Goal: Task Accomplishment & Management: Complete application form

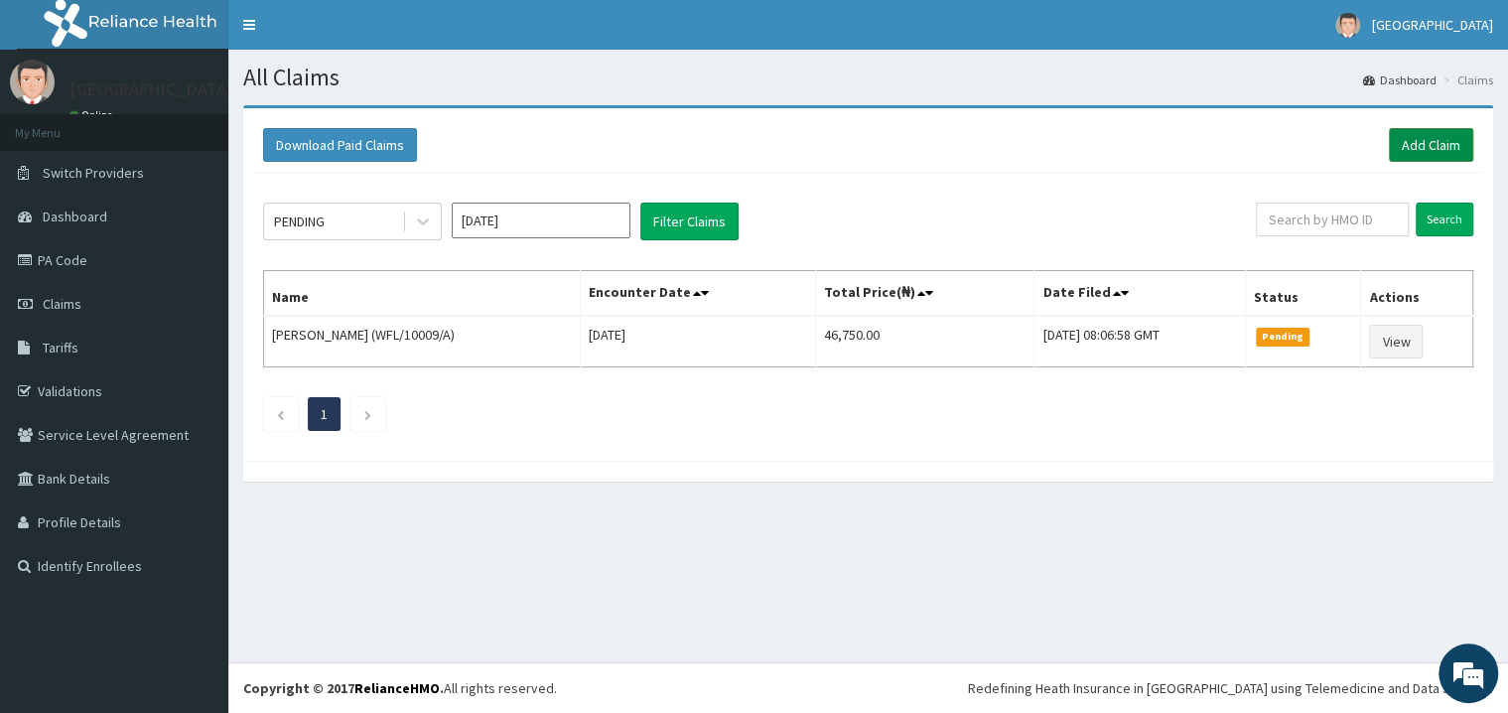
click at [1451, 149] on link "Add Claim" at bounding box center [1430, 145] width 84 height 34
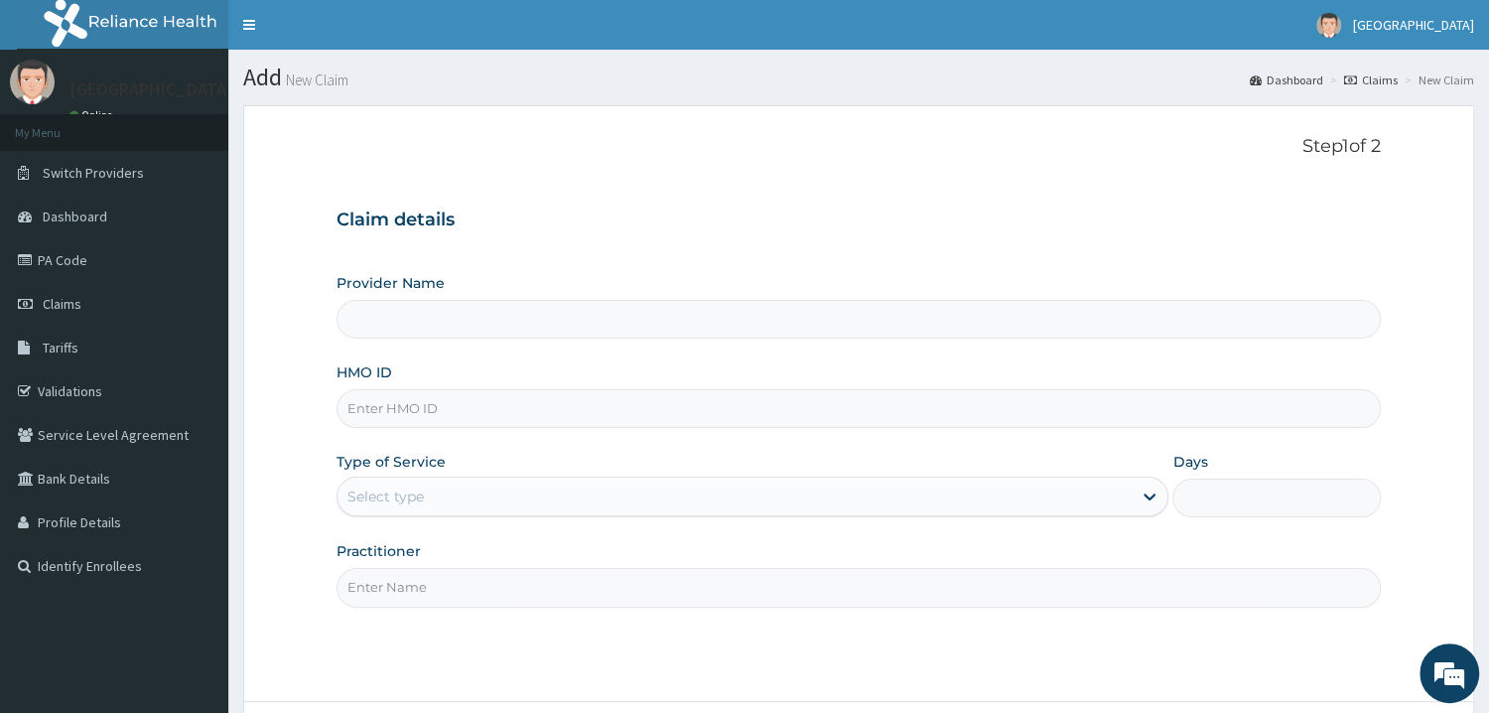
type input "Mother and Child Hospital - Omole"
click at [407, 400] on input "HMO ID" at bounding box center [858, 408] width 1044 height 39
type input "F"
type input "RNC/10006/H"
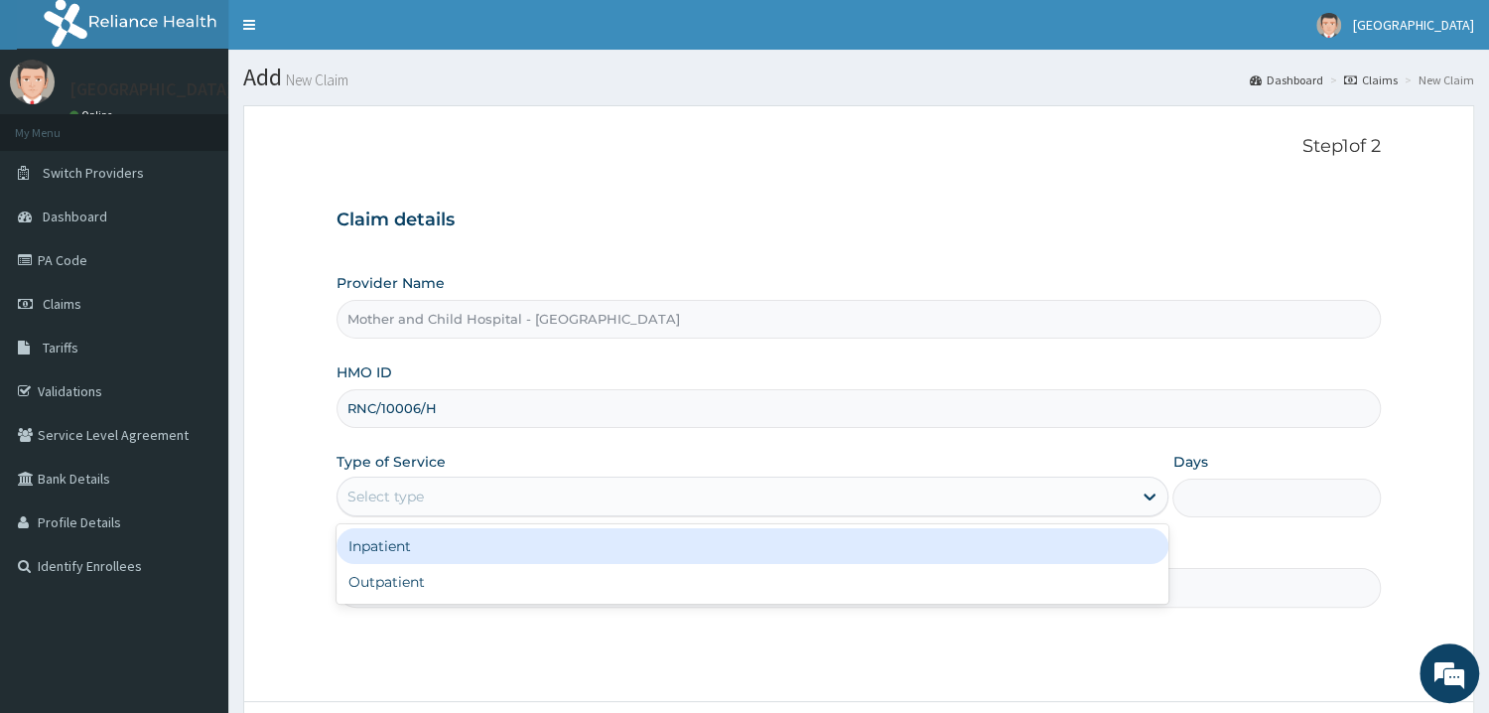
click at [392, 500] on div "Select type" at bounding box center [385, 496] width 76 height 20
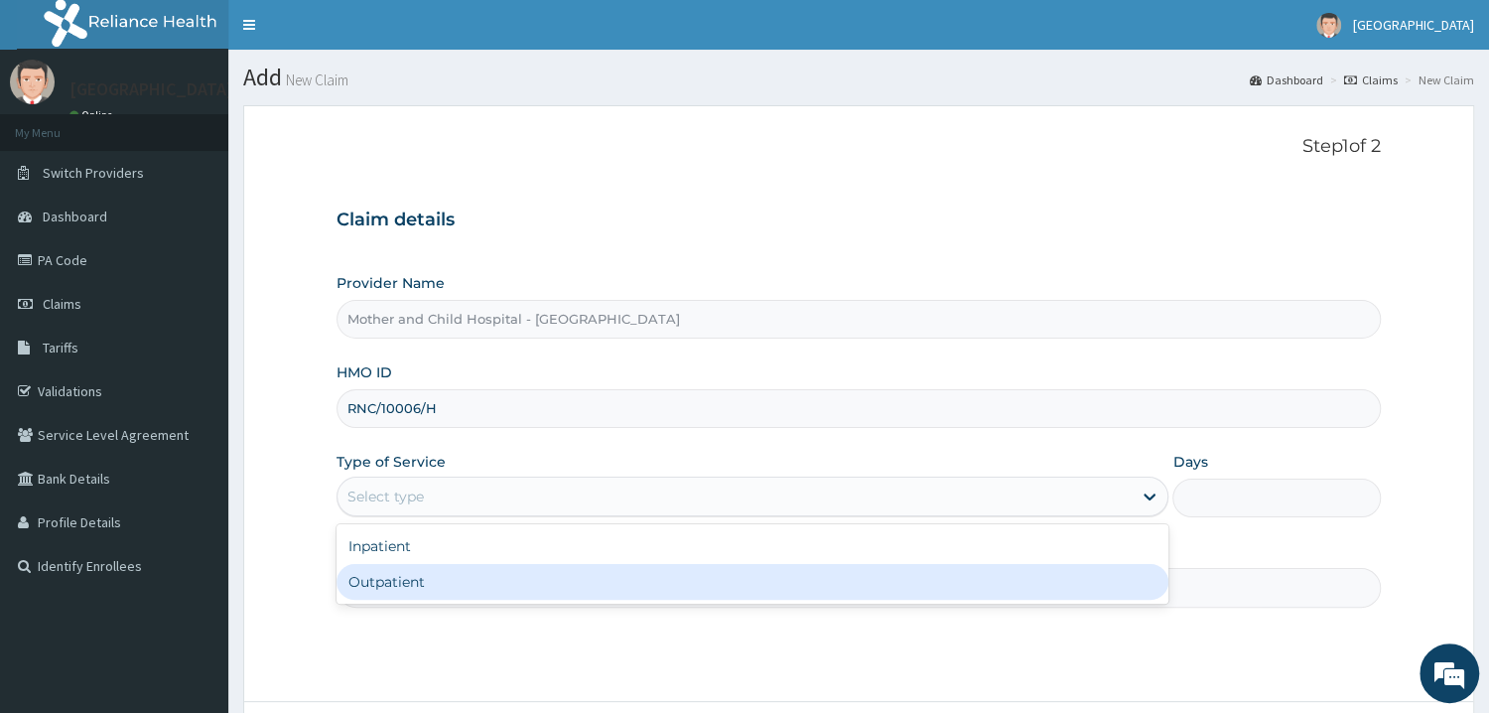
click at [369, 580] on div "Outpatient" at bounding box center [752, 582] width 833 height 36
type input "1"
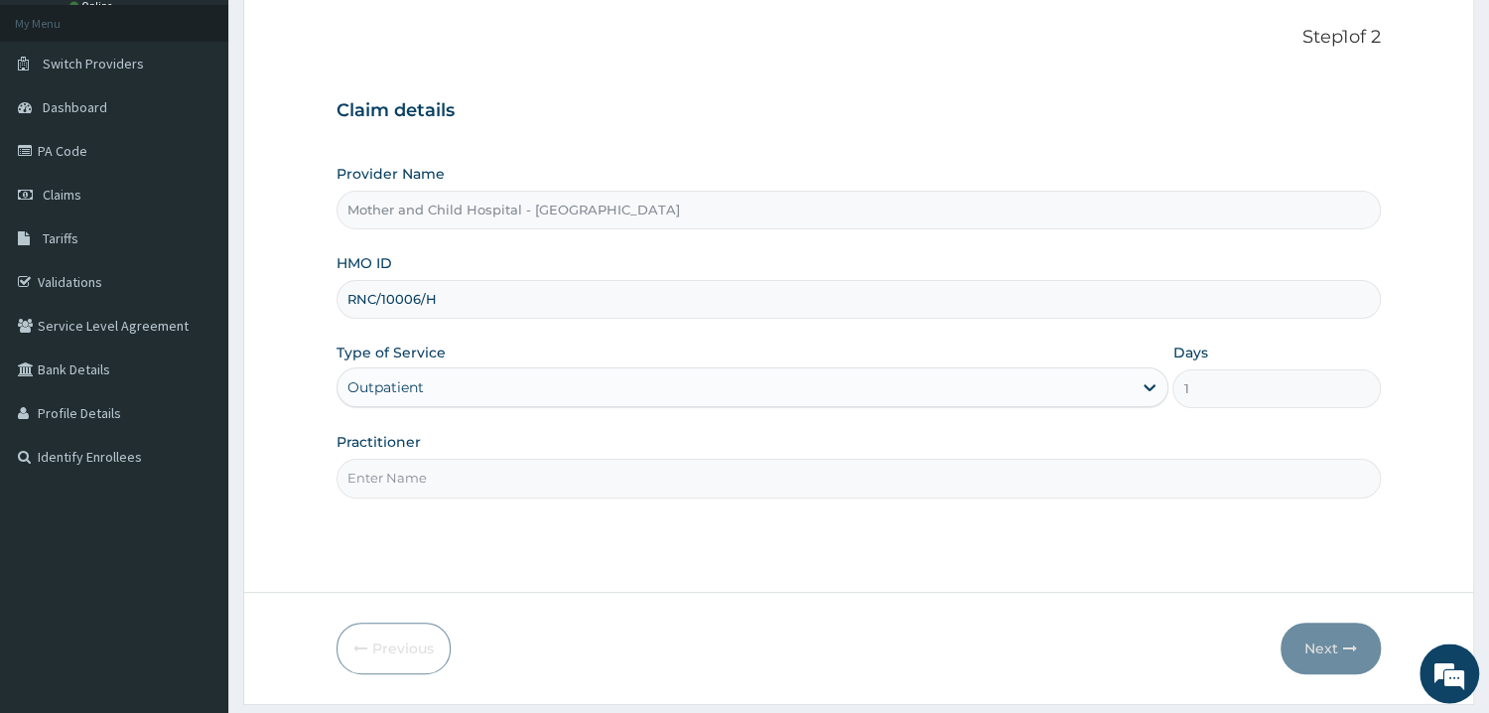
scroll to position [167, 0]
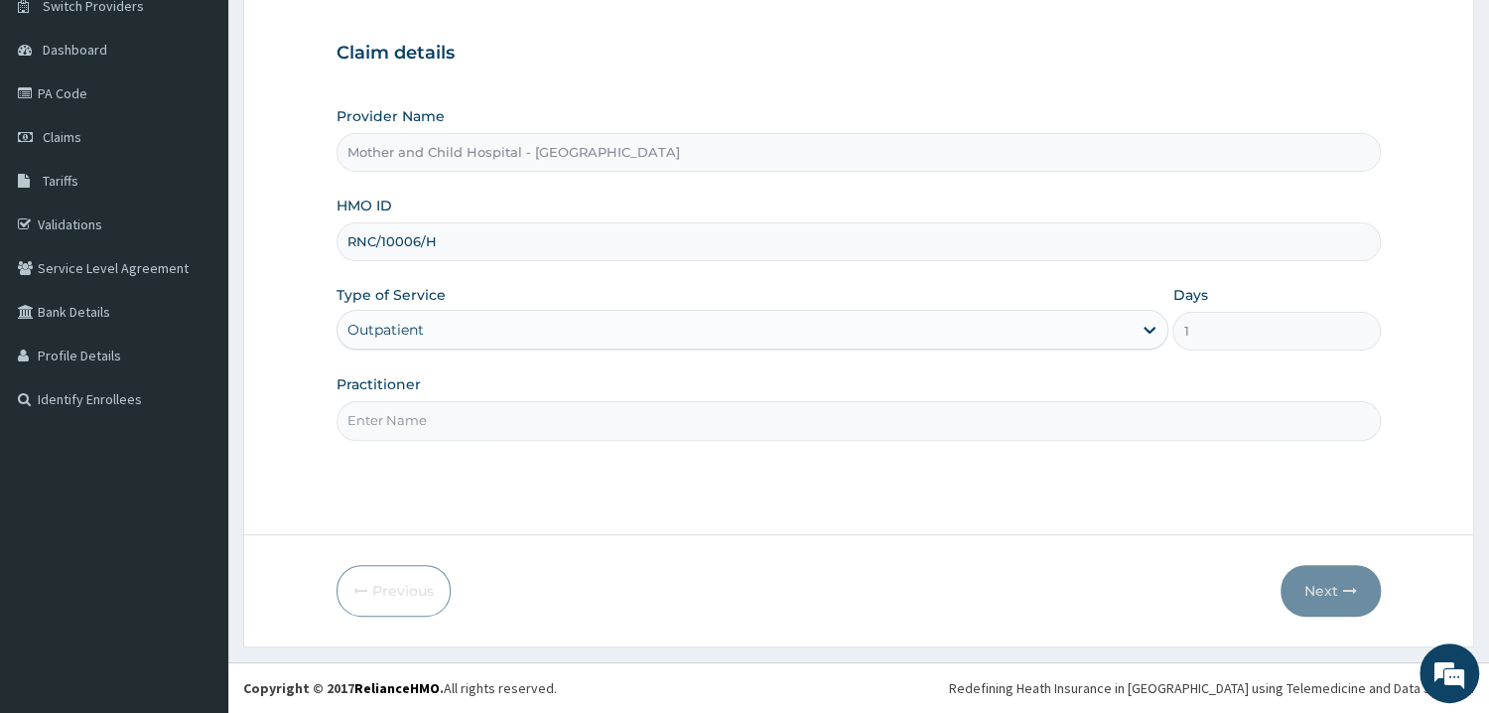
click at [388, 418] on input "Practitioner" at bounding box center [858, 420] width 1044 height 39
type input "DR UGWU"
click at [1322, 589] on button "Next" at bounding box center [1330, 591] width 100 height 52
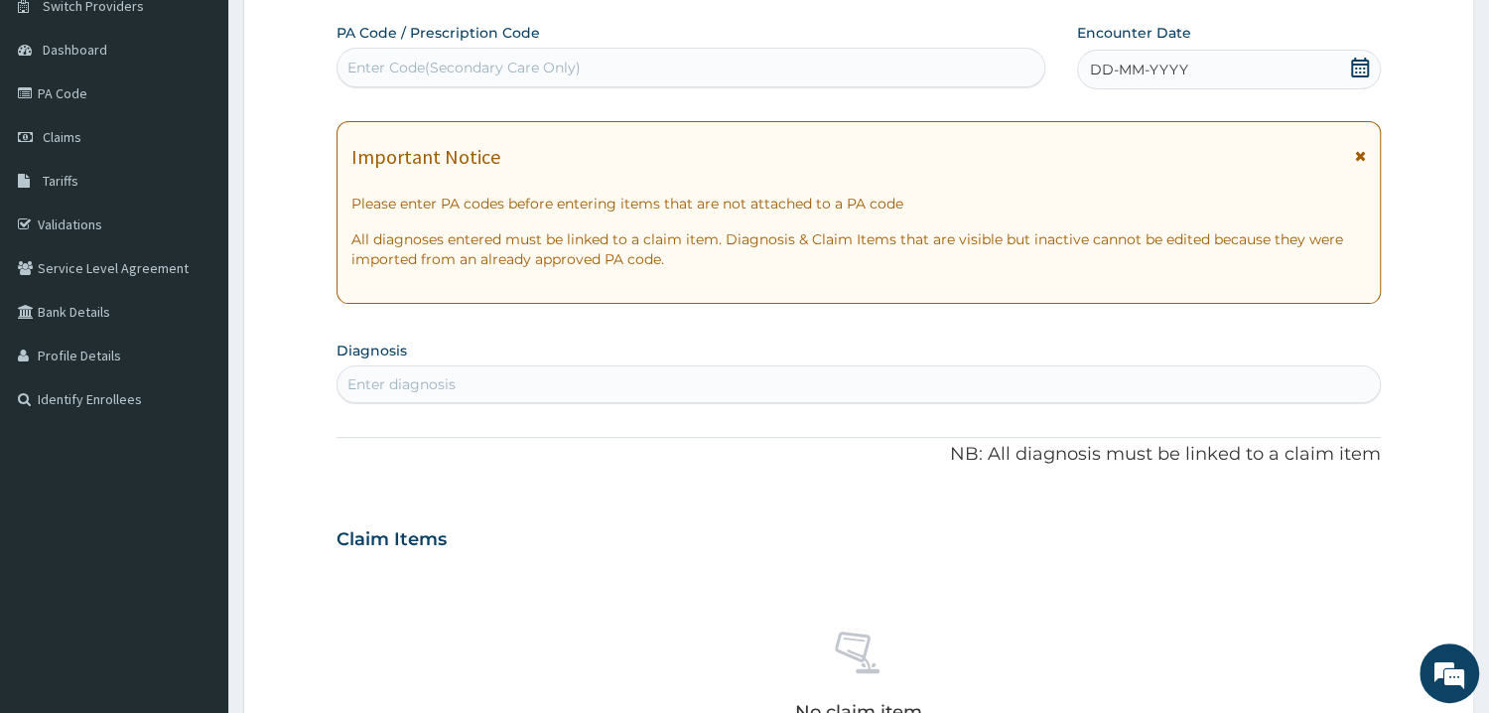
click at [791, 55] on div "Enter Code(Secondary Care Only)" at bounding box center [690, 68] width 707 height 32
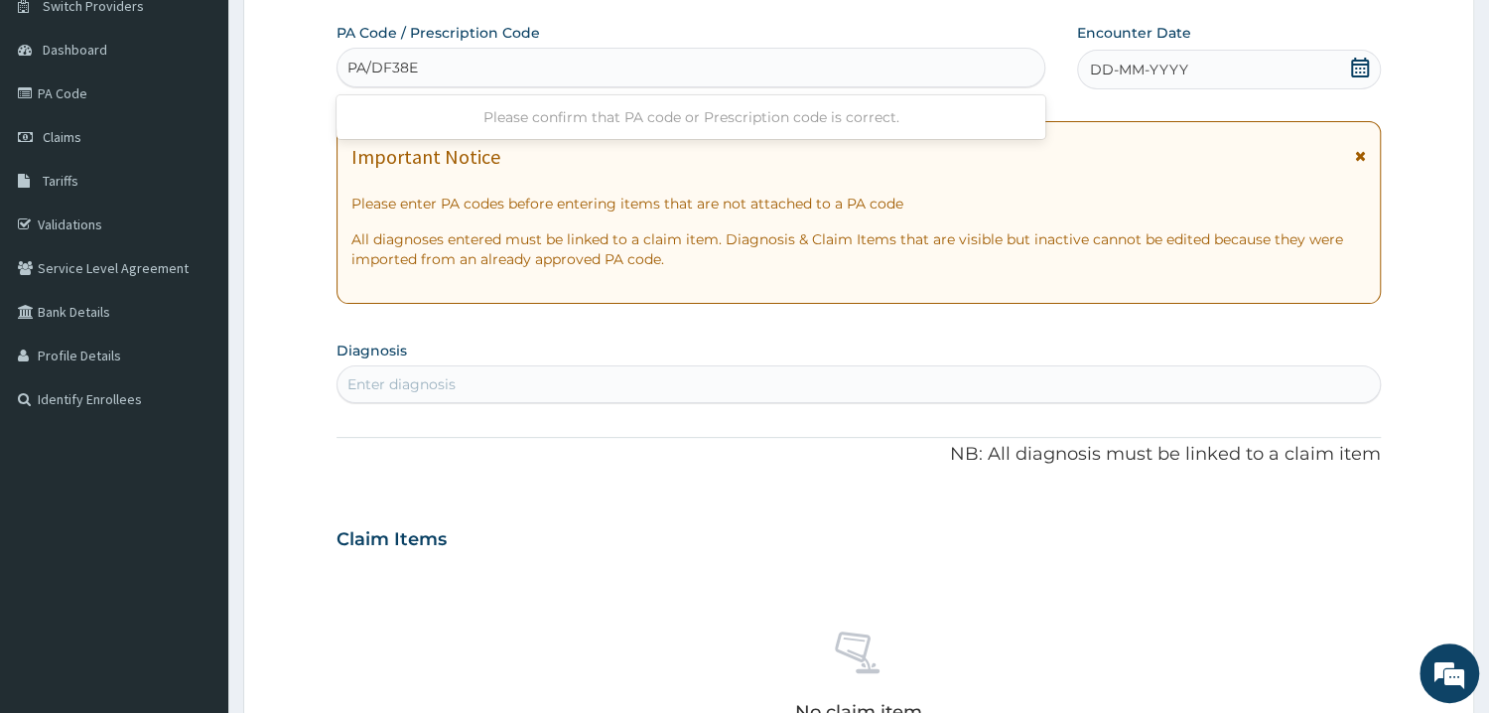
type input "PA/DF38EF"
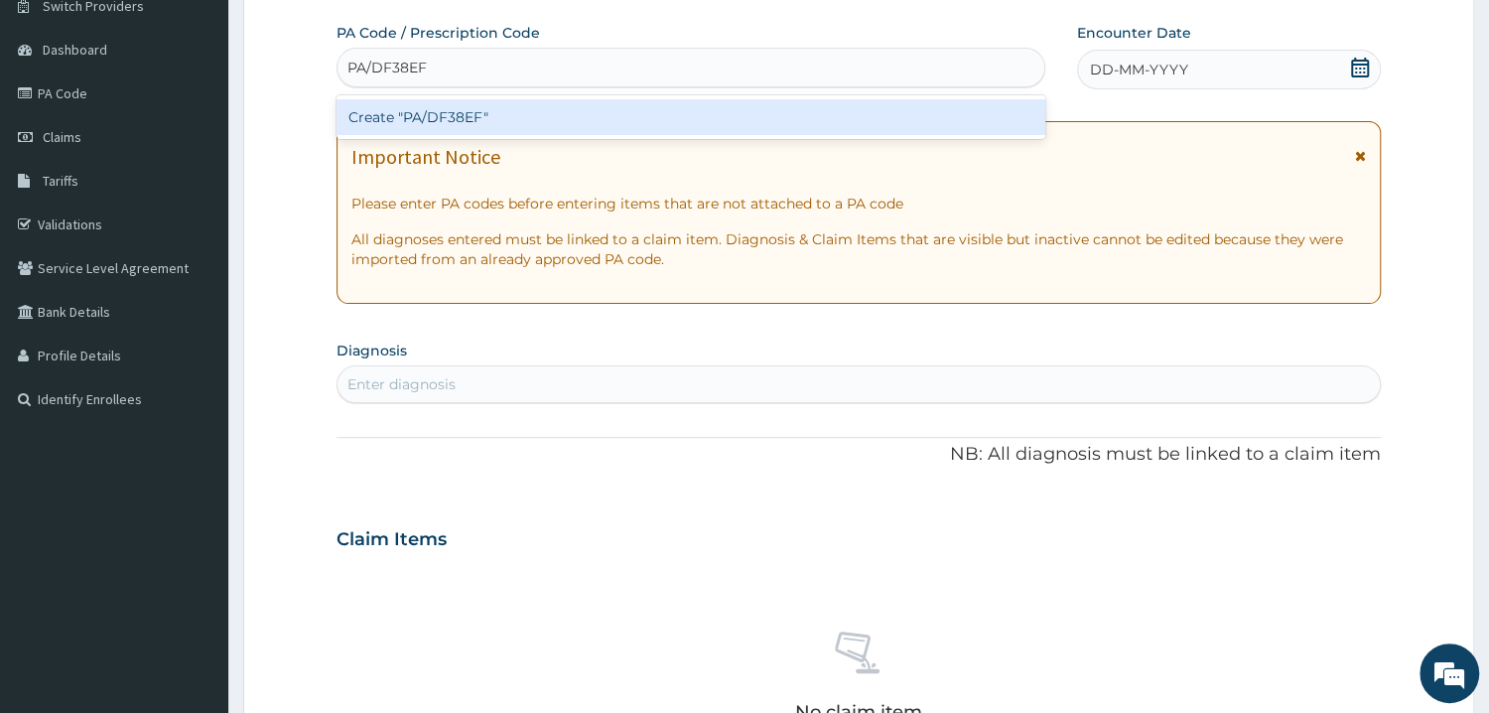
click at [448, 114] on div "Create "PA/DF38EF"" at bounding box center [690, 117] width 709 height 36
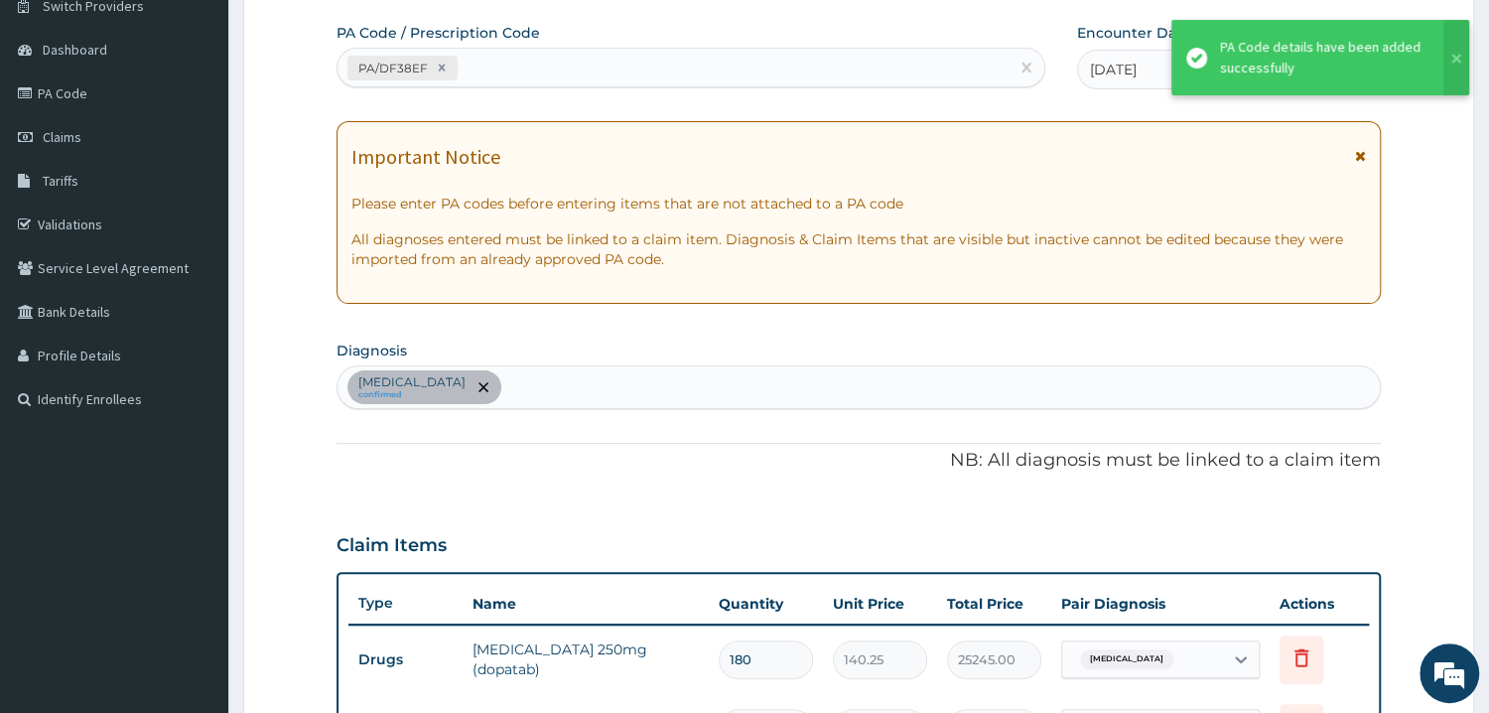
scroll to position [742, 0]
